Goal: Task Accomplishment & Management: Use online tool/utility

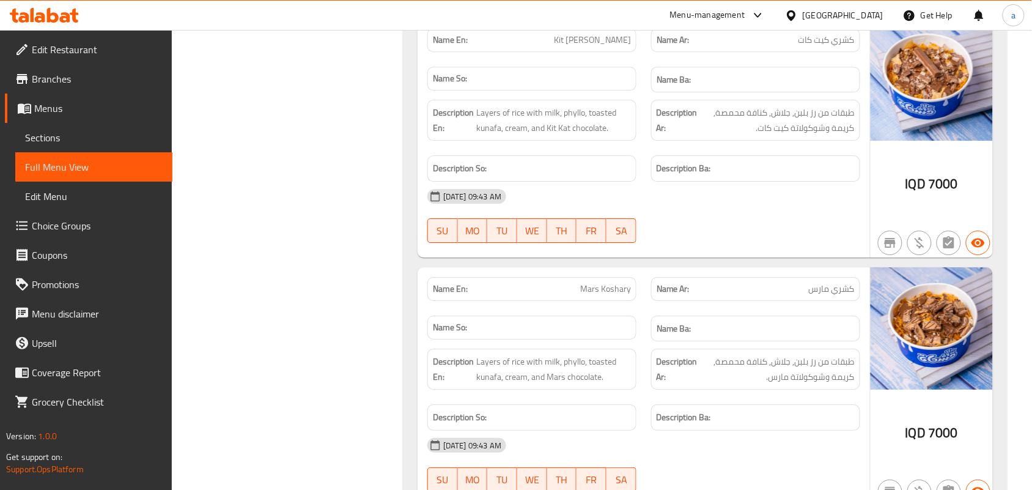
scroll to position [2498, 0]
click at [66, 20] on icon at bounding box center [65, 17] width 10 height 10
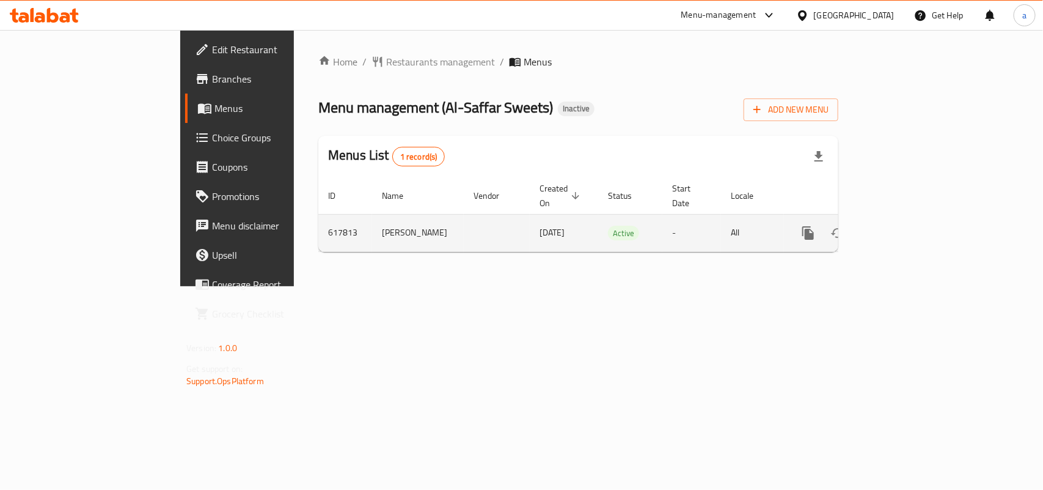
click at [902, 227] on icon "enhanced table" at bounding box center [896, 232] width 11 height 11
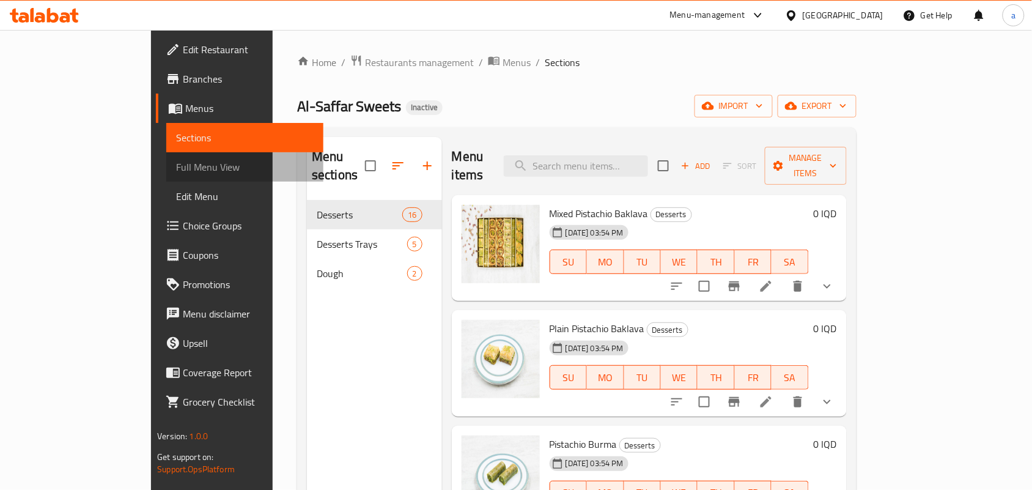
click at [176, 173] on span "Full Menu View" at bounding box center [245, 167] width 138 height 15
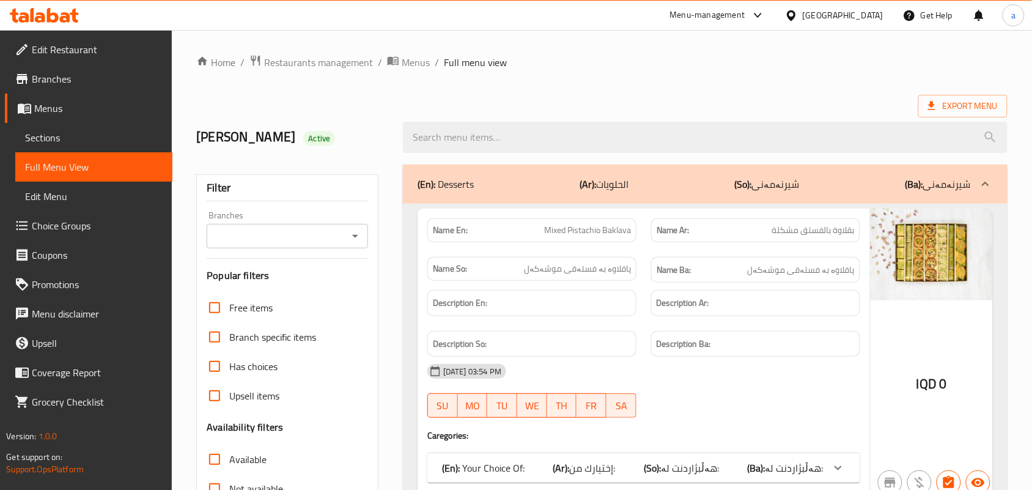
click at [356, 238] on icon "Open" at bounding box center [355, 236] width 6 height 3
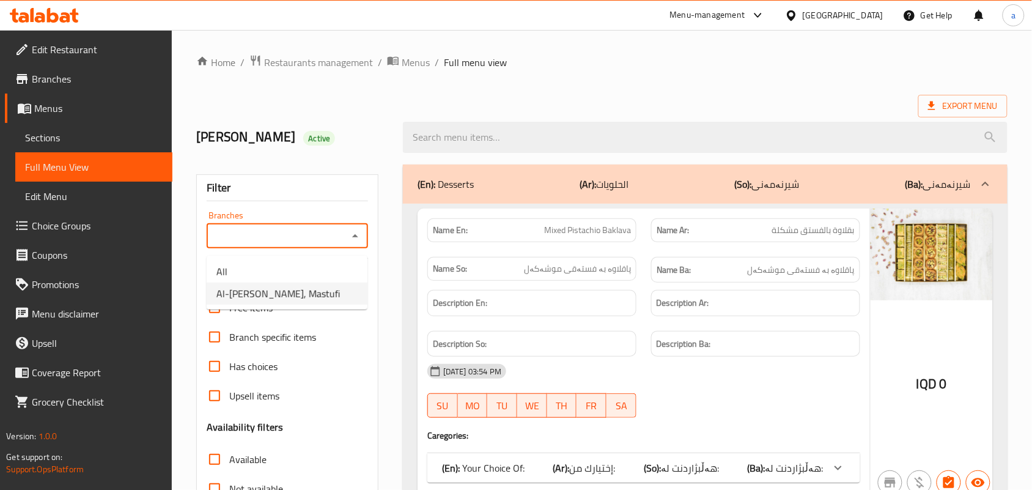
click at [315, 292] on span "Al-Saffar Sweets, Mastufi" at bounding box center [277, 293] width 123 height 15
type input "Al-Saffar Sweets, Mastufi"
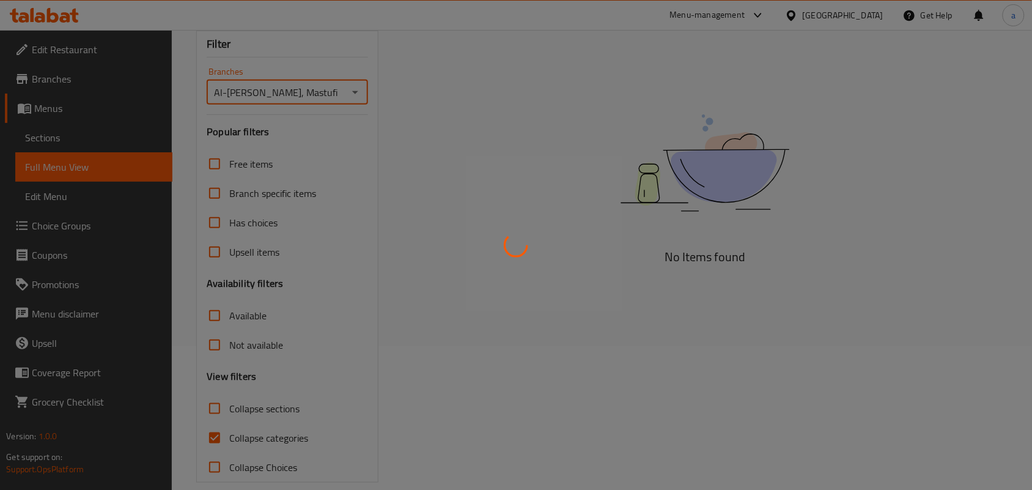
scroll to position [178, 0]
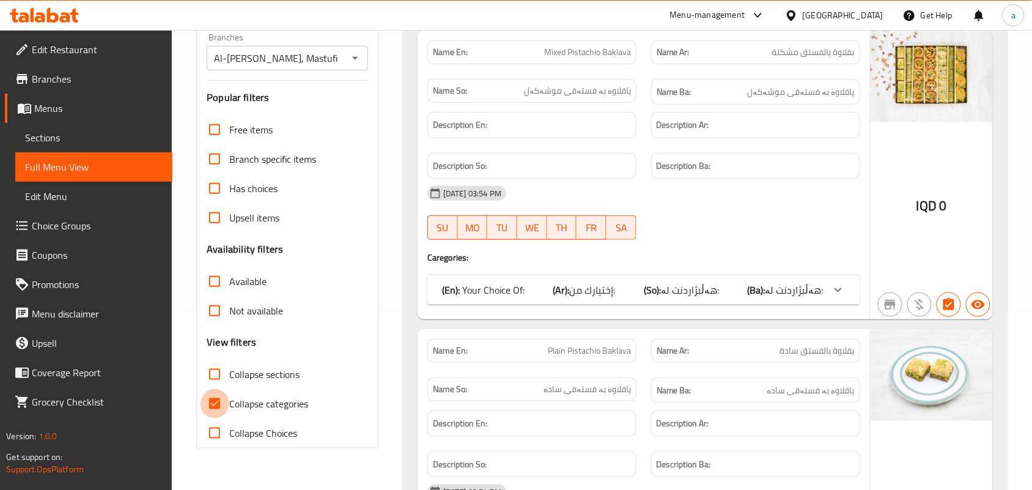
click at [217, 418] on input "Collapse categories" at bounding box center [214, 403] width 29 height 29
checkbox input "false"
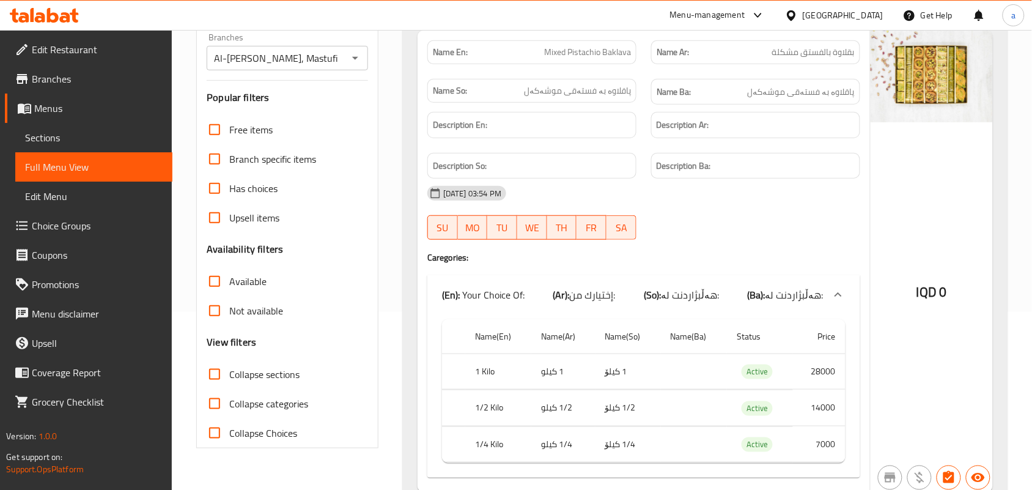
drag, startPoint x: 828, startPoint y: 246, endPoint x: 826, endPoint y: 288, distance: 42.2
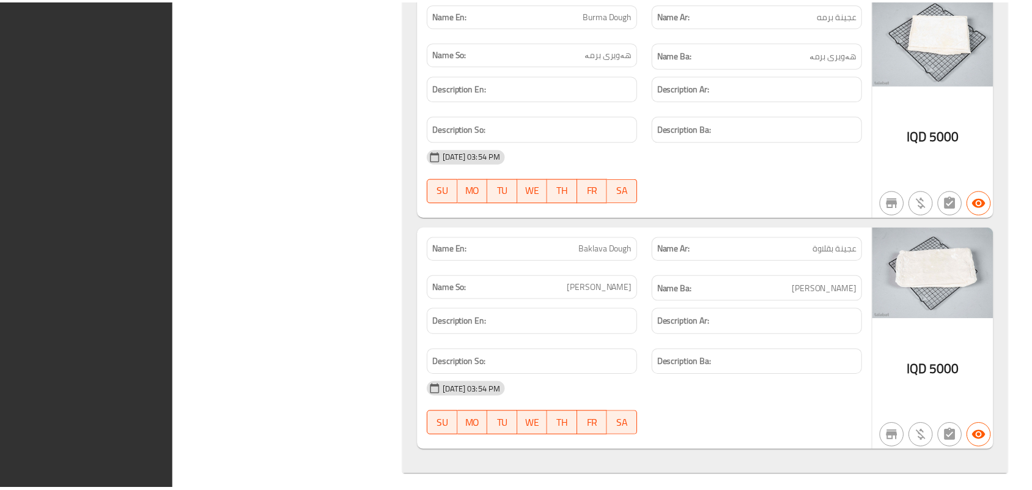
scroll to position [9322, 0]
